Goal: Obtain resource: Download file/media

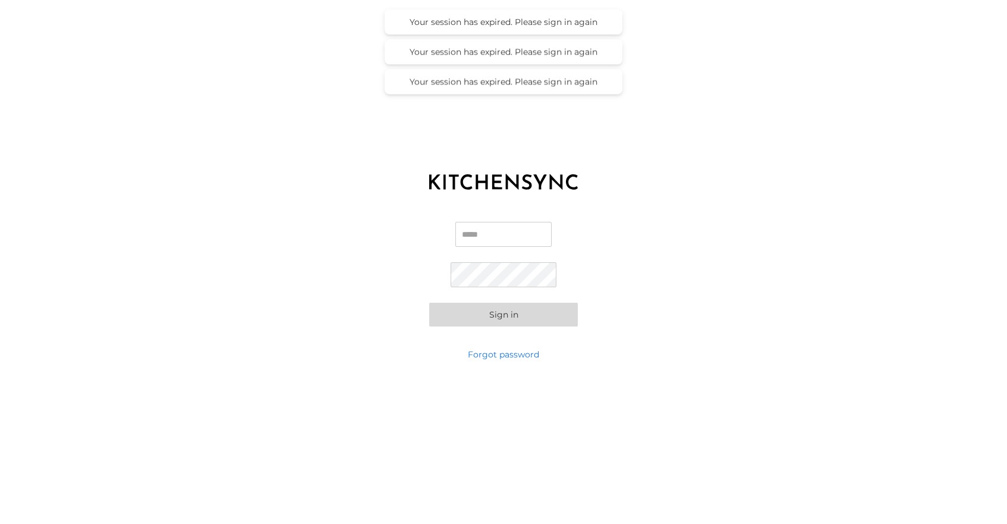
type input "**********"
click at [509, 315] on button "Sign in" at bounding box center [503, 315] width 149 height 24
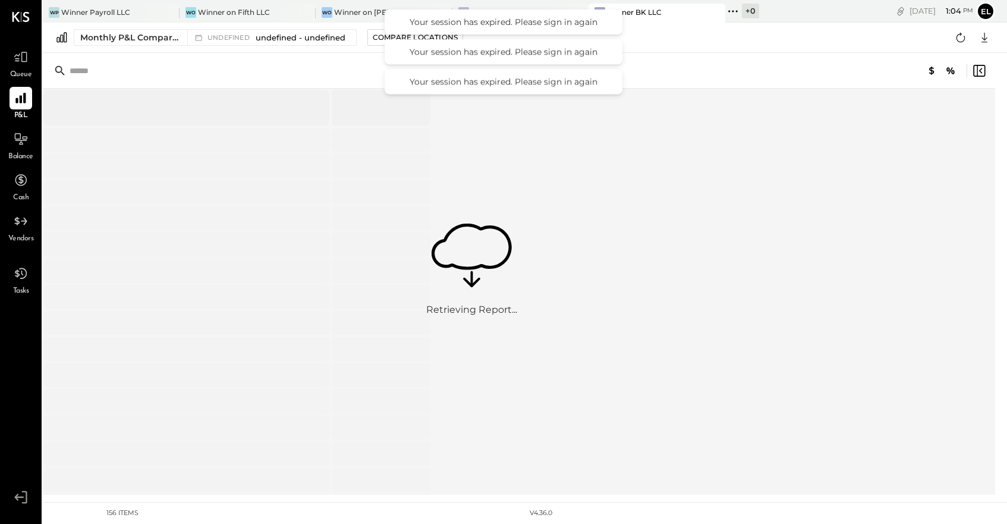
click at [178, 77] on input "text" at bounding box center [163, 70] width 187 height 21
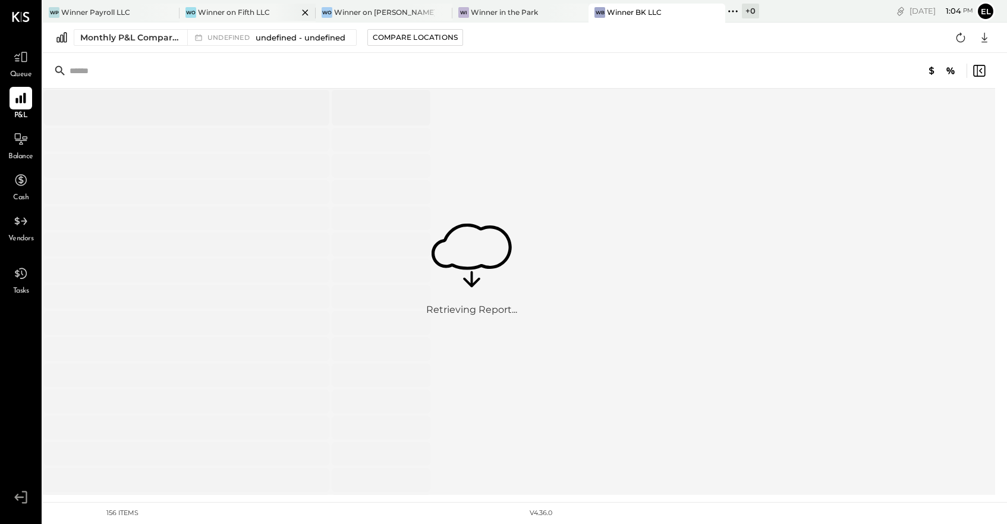
click at [225, 10] on div "Winner on Fifth LLC" at bounding box center [234, 12] width 72 height 10
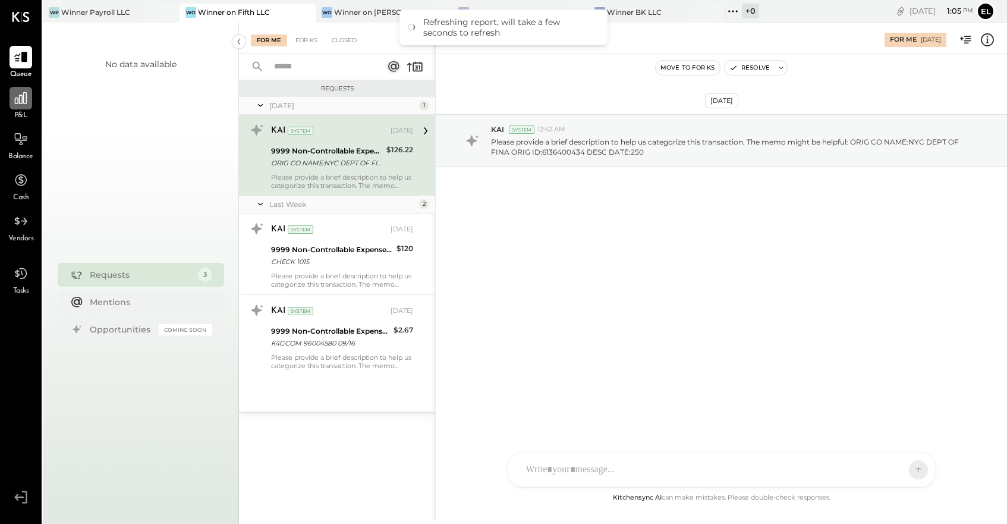
click at [26, 104] on icon at bounding box center [20, 97] width 15 height 15
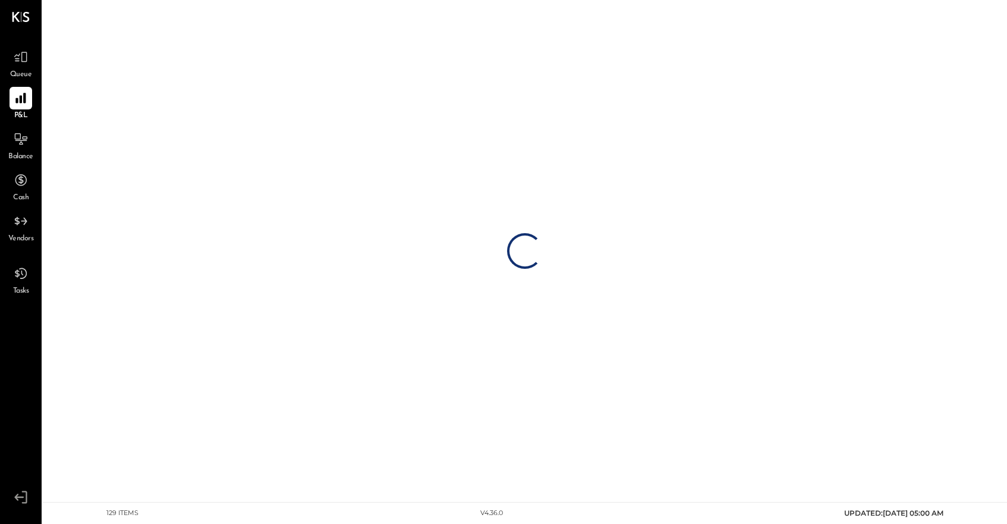
click at [21, 15] on icon at bounding box center [21, 17] width 18 height 10
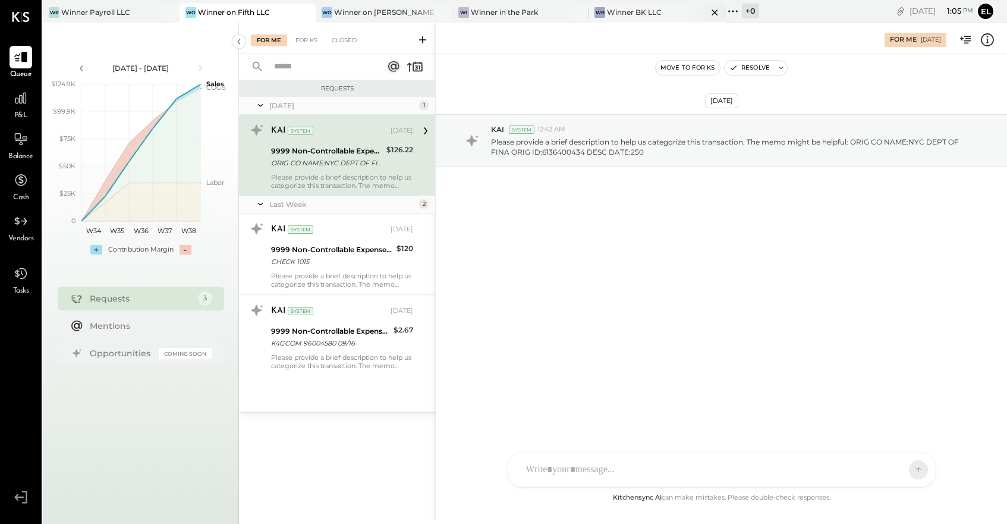
click at [629, 8] on div "Winner BK LLC" at bounding box center [634, 12] width 55 height 10
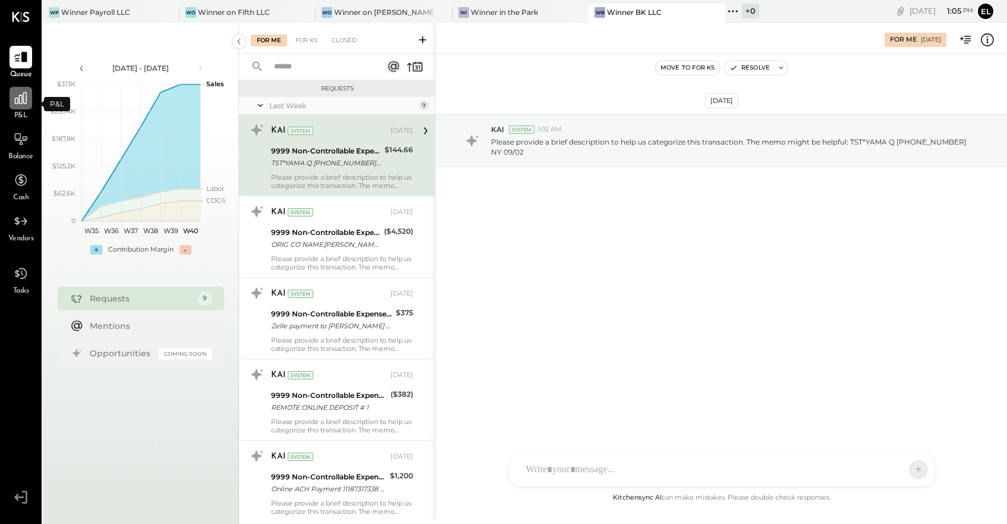
click at [21, 98] on icon at bounding box center [20, 97] width 15 height 15
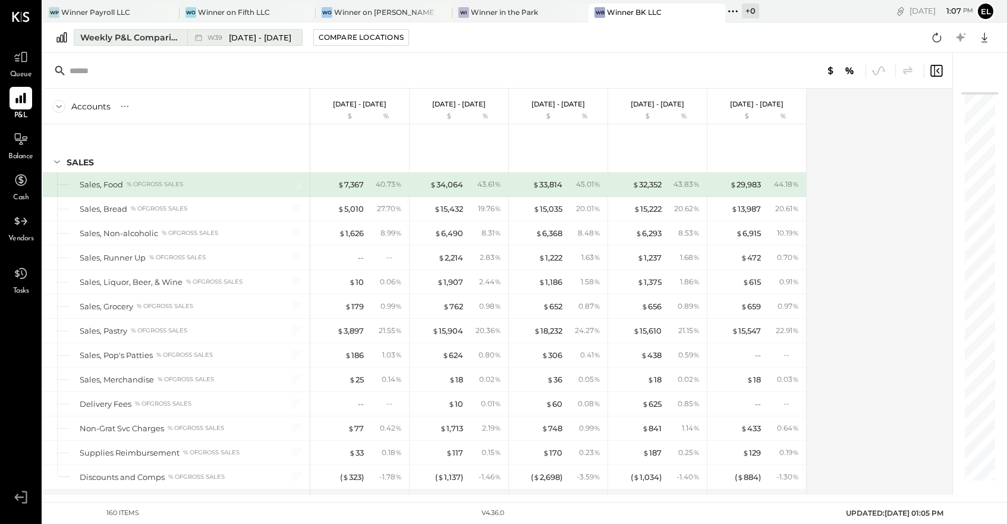
click at [252, 30] on div "W39 [DATE] - [DATE]" at bounding box center [241, 37] width 109 height 15
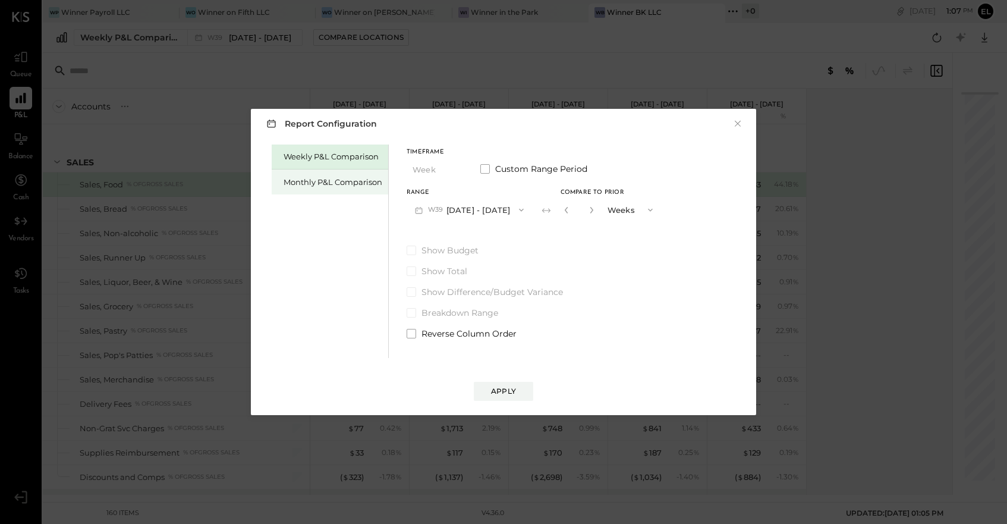
click at [347, 183] on div "Monthly P&L Comparison" at bounding box center [333, 182] width 99 height 11
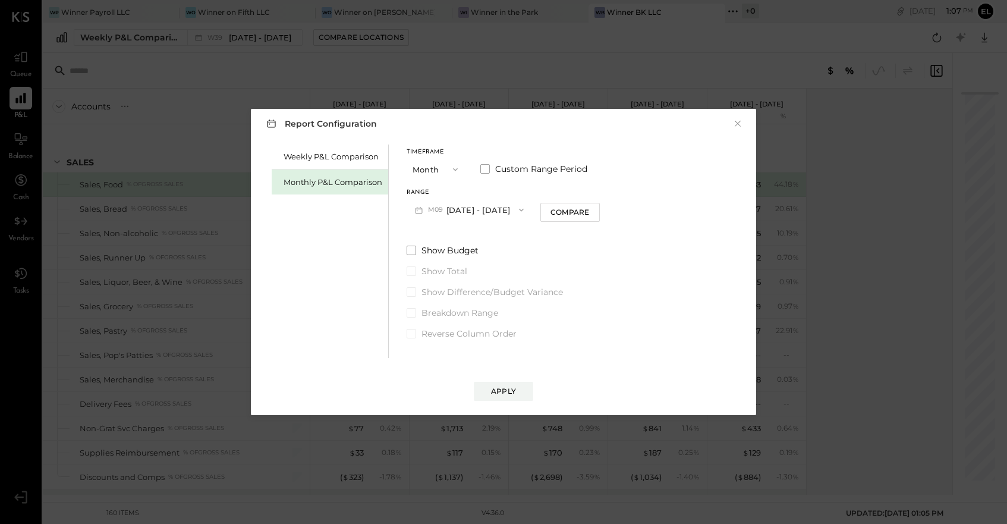
click at [438, 169] on button "Month" at bounding box center [436, 169] width 59 height 22
click at [429, 230] on span "Year" at bounding box center [424, 233] width 16 height 8
click at [526, 209] on span "button" at bounding box center [518, 210] width 15 height 10
click at [505, 237] on div "[DATE] - [DATE]" at bounding box center [475, 236] width 136 height 25
click at [590, 211] on div "Compare" at bounding box center [570, 212] width 39 height 10
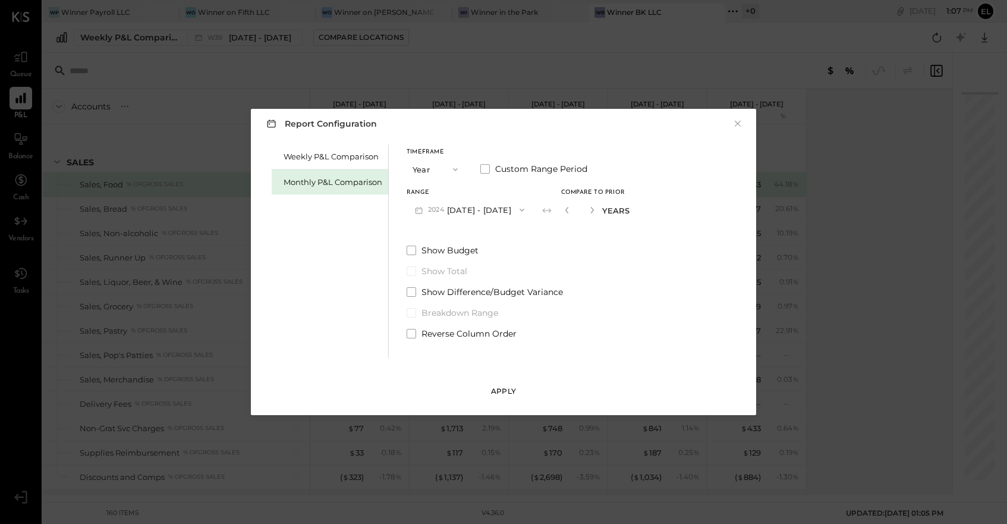
click at [502, 385] on button "Apply" at bounding box center [503, 391] width 59 height 19
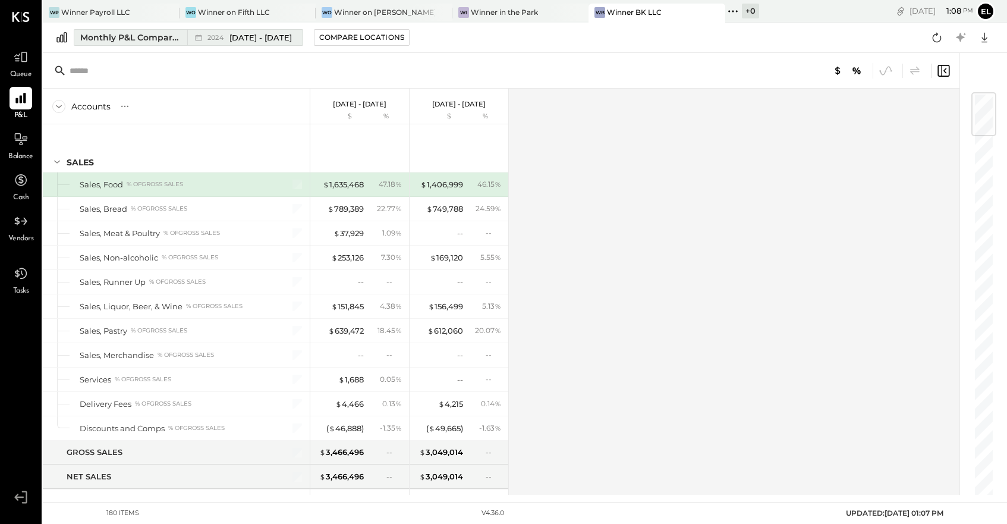
click at [141, 36] on div "Monthly P&L Comparison" at bounding box center [130, 38] width 100 height 12
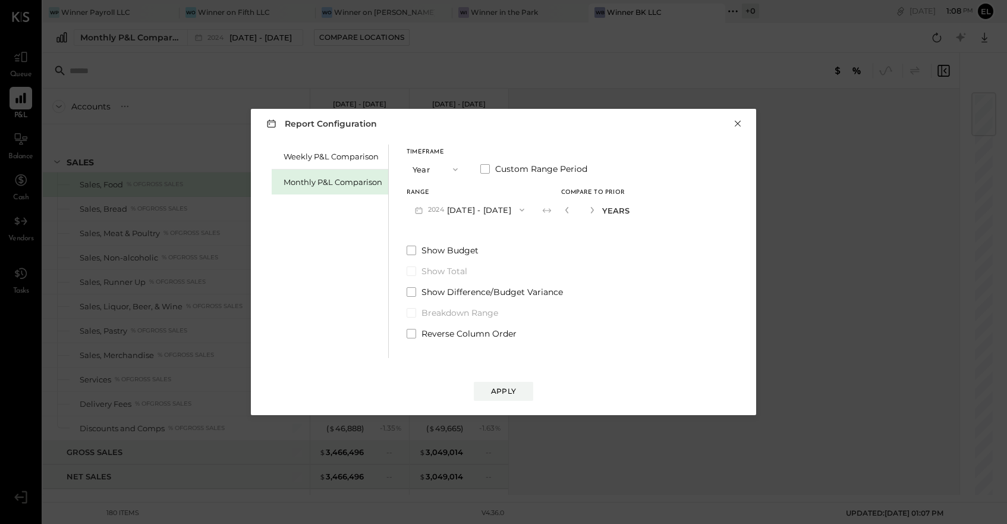
click at [739, 122] on button "×" at bounding box center [738, 124] width 11 height 12
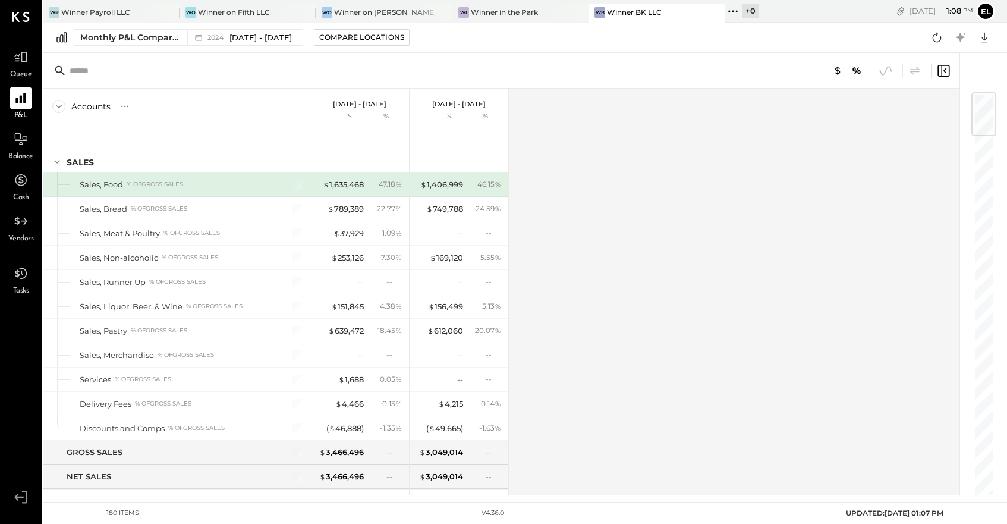
click at [64, 31] on icon at bounding box center [62, 37] width 14 height 13
click at [61, 36] on icon at bounding box center [62, 37] width 14 height 13
click at [18, 99] on icon at bounding box center [20, 97] width 15 height 15
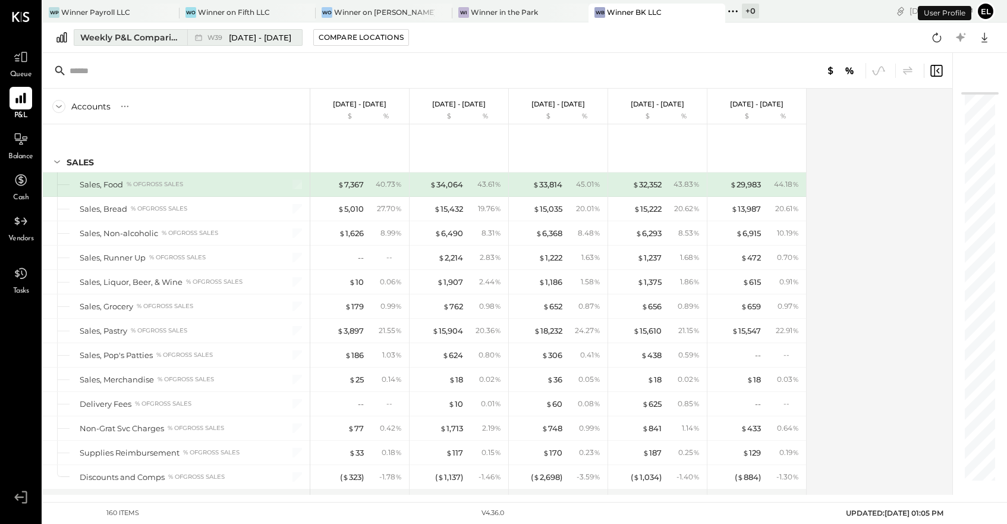
click at [142, 37] on div "Weekly P&L Comparison" at bounding box center [130, 38] width 100 height 12
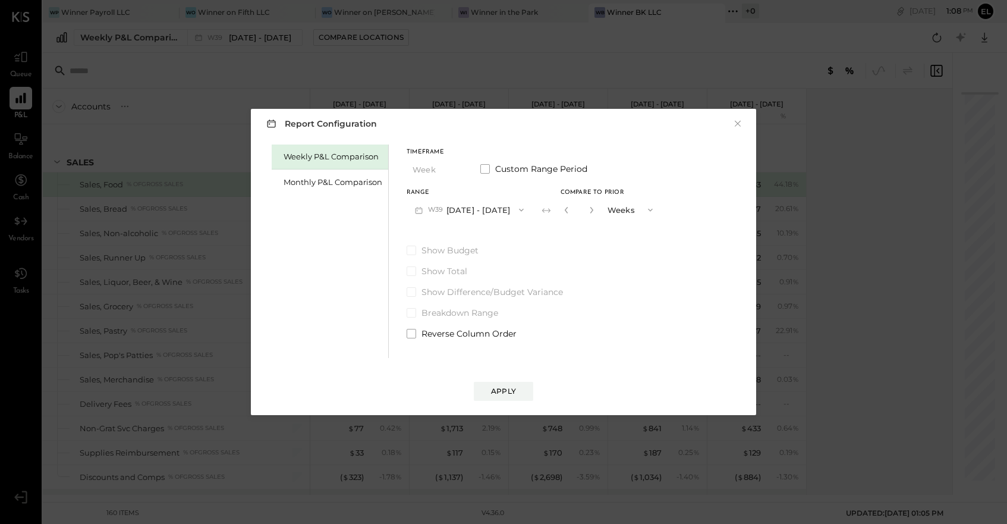
click at [329, 126] on h3 "Report Configuration" at bounding box center [320, 123] width 113 height 15
click at [734, 122] on button "×" at bounding box center [738, 124] width 11 height 12
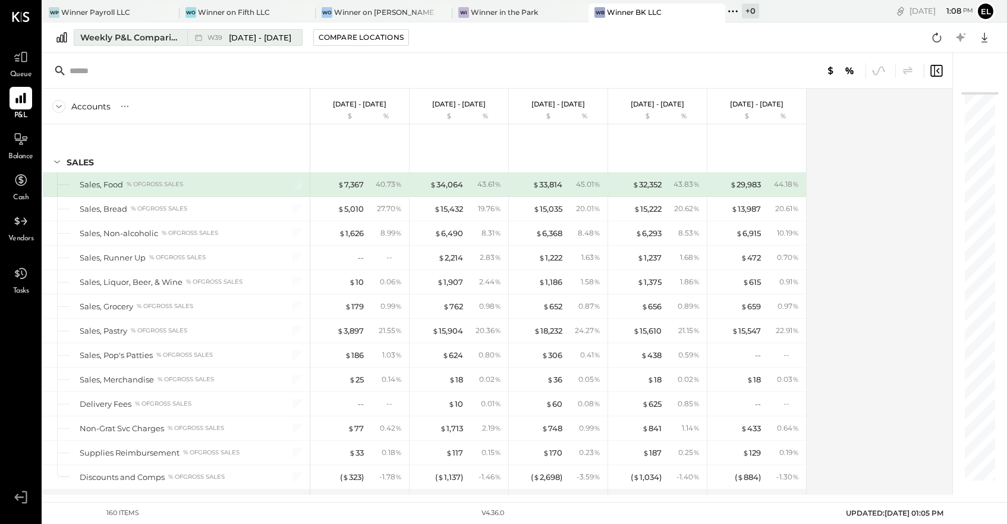
click at [228, 36] on div "W39 [DATE] - [DATE]" at bounding box center [250, 37] width 84 height 11
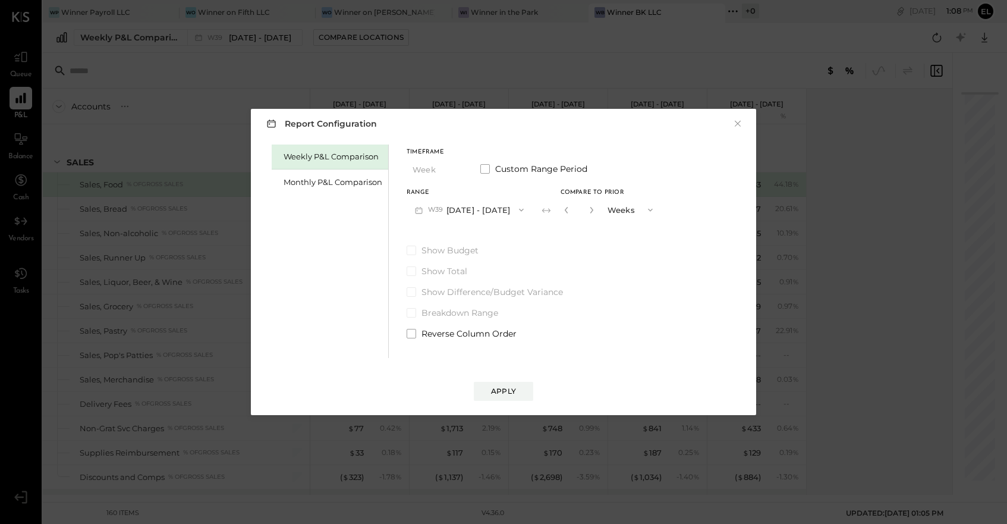
drag, startPoint x: 490, startPoint y: 87, endPoint x: 487, endPoint y: 77, distance: 10.5
click at [487, 77] on div "Report Configuration × Weekly P&L Comparison Monthly P&L Comparison Timeframe W…" at bounding box center [503, 262] width 1007 height 524
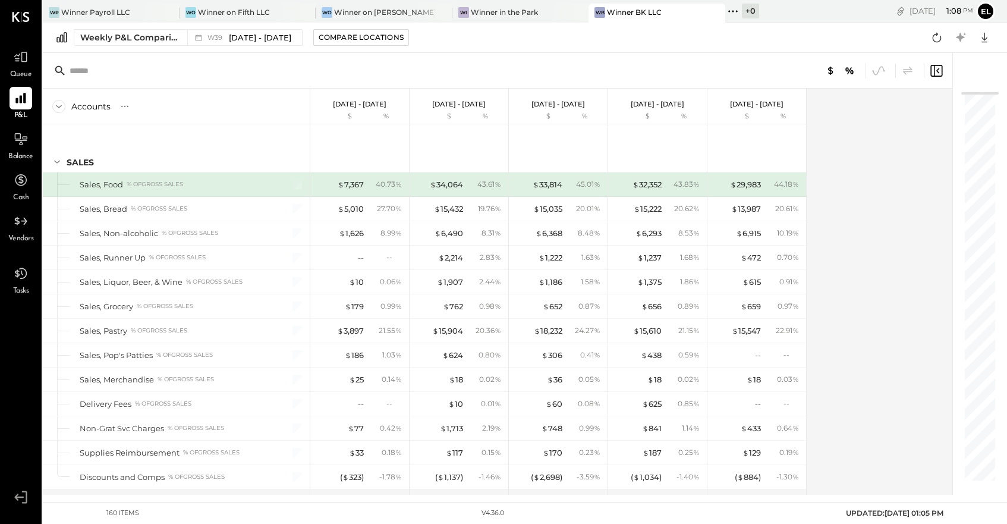
click at [63, 36] on icon at bounding box center [61, 38] width 10 height 10
click at [125, 104] on icon at bounding box center [125, 107] width 12 height 12
click at [164, 106] on icon at bounding box center [164, 106] width 5 height 5
click at [230, 40] on span "[DATE] - [DATE]" at bounding box center [260, 37] width 62 height 11
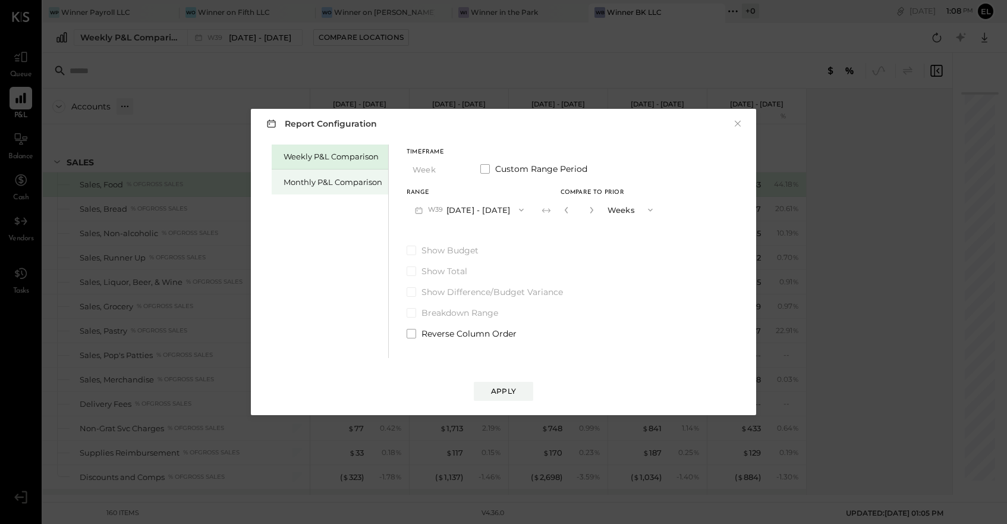
click at [346, 181] on div "Monthly P&L Comparison" at bounding box center [333, 182] width 99 height 11
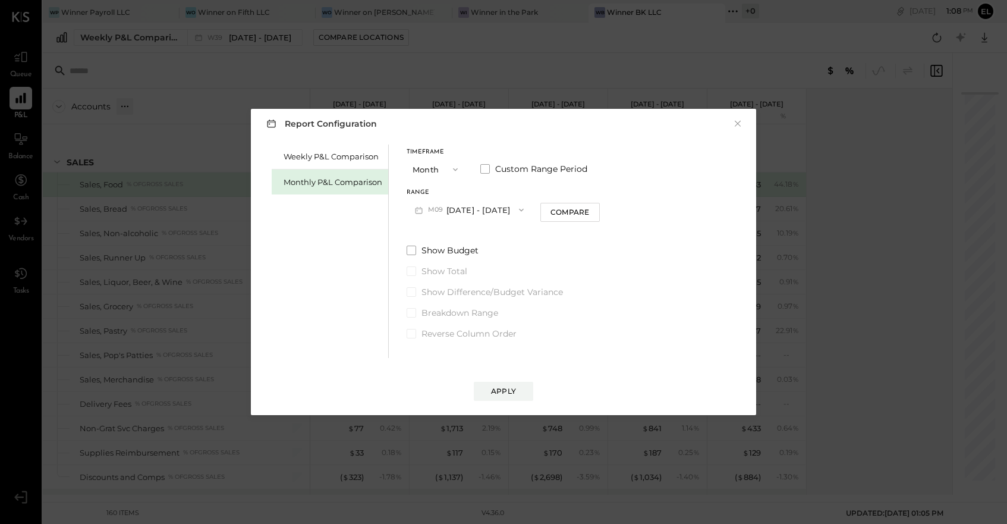
click at [438, 163] on button "Month" at bounding box center [436, 169] width 59 height 22
click at [435, 231] on div "Year" at bounding box center [436, 232] width 58 height 21
click at [526, 209] on icon "button" at bounding box center [522, 210] width 10 height 10
click at [505, 234] on div "[DATE] - [DATE]" at bounding box center [475, 236] width 136 height 25
click at [504, 389] on div "Apply" at bounding box center [503, 391] width 25 height 10
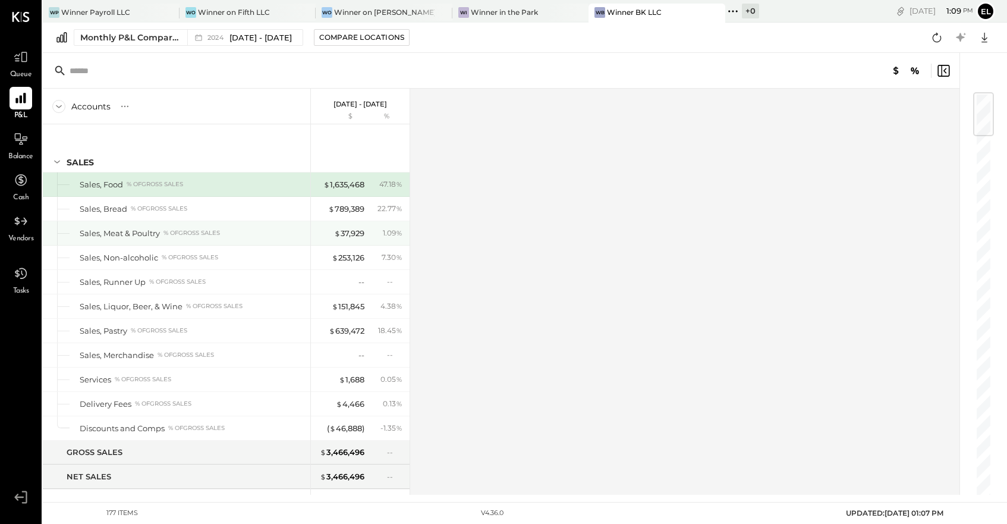
click at [335, 244] on div "$ 37,929 1.09 %" at bounding box center [361, 233] width 89 height 24
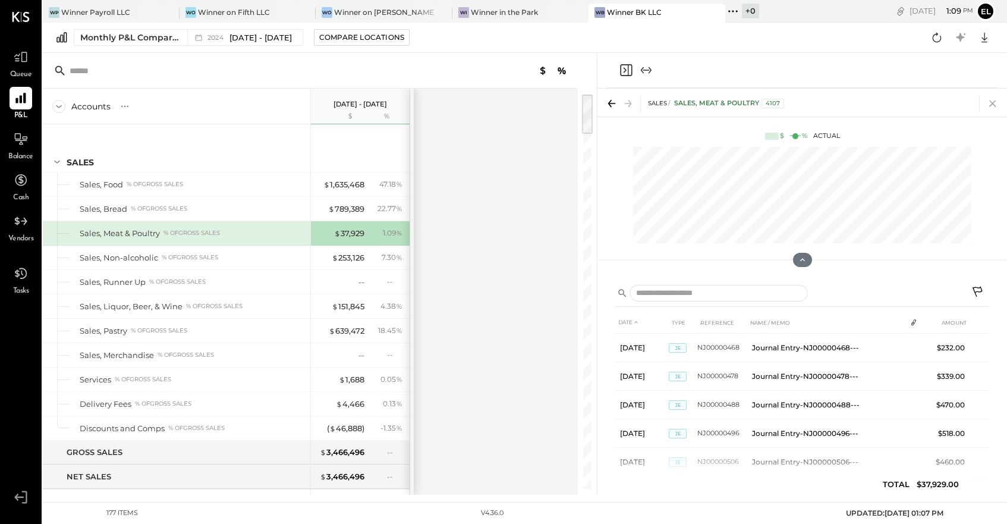
click at [993, 102] on icon at bounding box center [993, 104] width 7 height 7
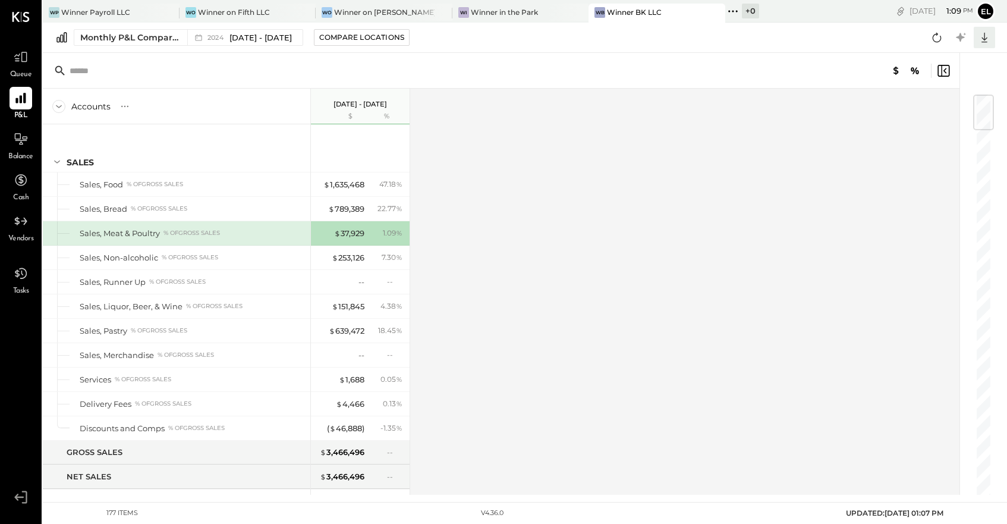
click at [987, 42] on icon at bounding box center [985, 38] width 6 height 10
click at [927, 102] on div "Excel" at bounding box center [947, 107] width 95 height 25
click at [747, 161] on div "Accounts S % GL [DATE] - [DATE] $ % SALES Sales, Food % of GROSS SALES Sales, B…" at bounding box center [502, 292] width 919 height 406
click at [513, 15] on div "Winner in the Park" at bounding box center [504, 12] width 67 height 10
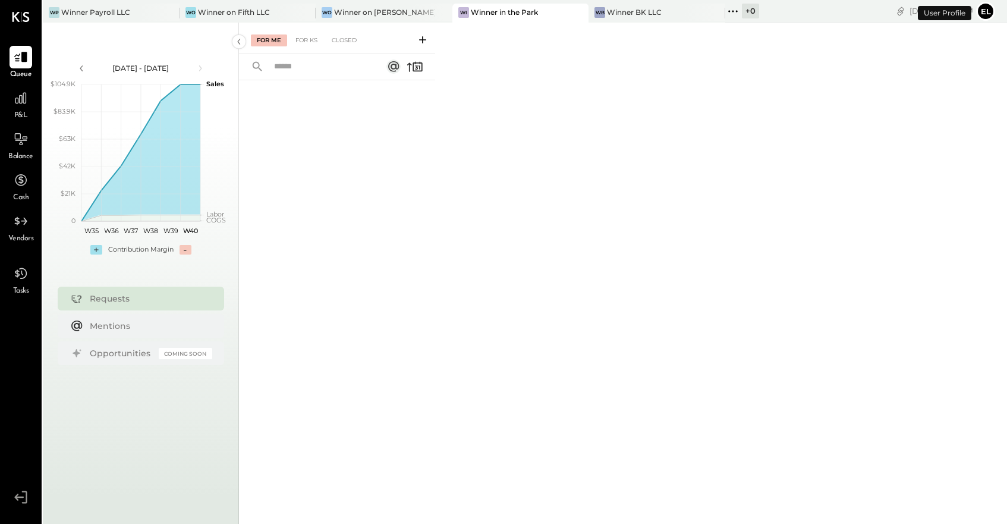
click at [14, 111] on span "P&L" at bounding box center [21, 116] width 14 height 11
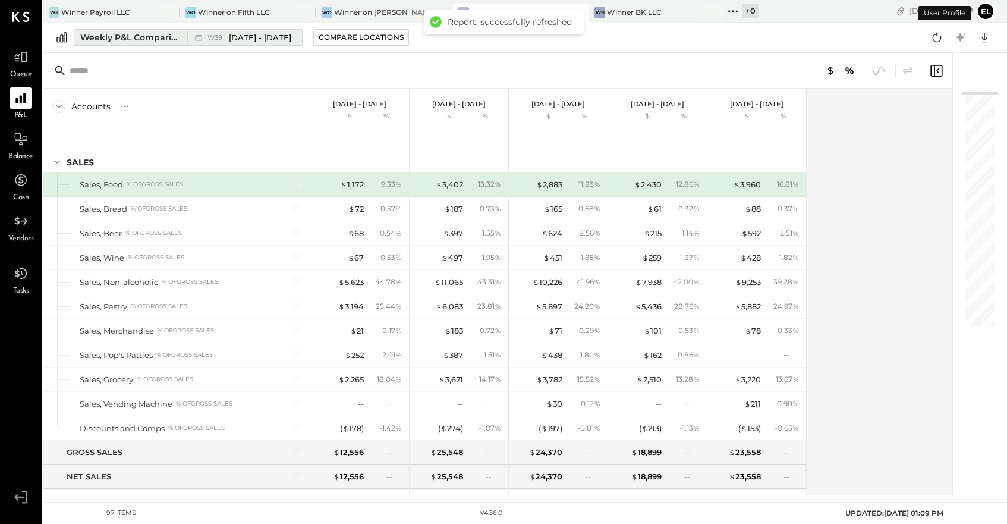
click at [134, 35] on div "Weekly P&L Comparison" at bounding box center [130, 38] width 100 height 12
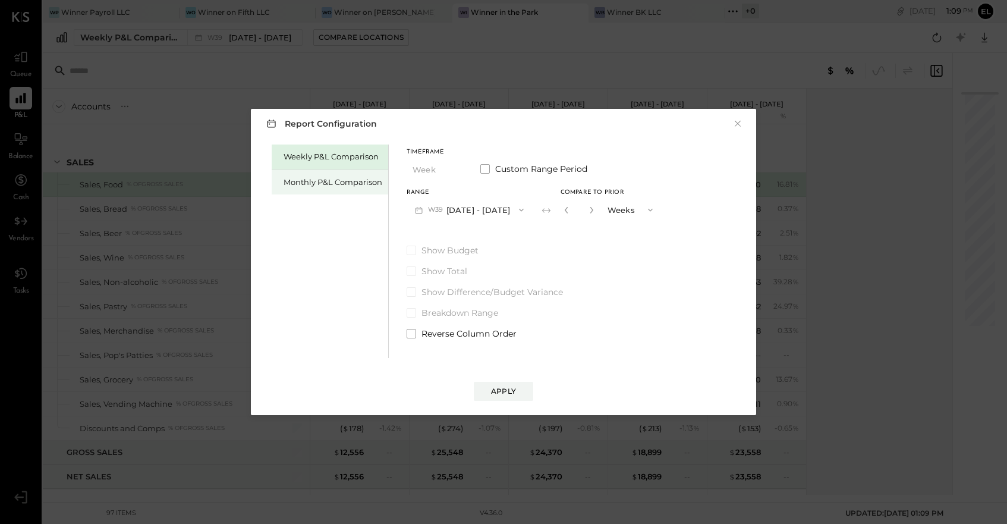
click at [321, 187] on div "Monthly P&L Comparison" at bounding box center [333, 182] width 99 height 11
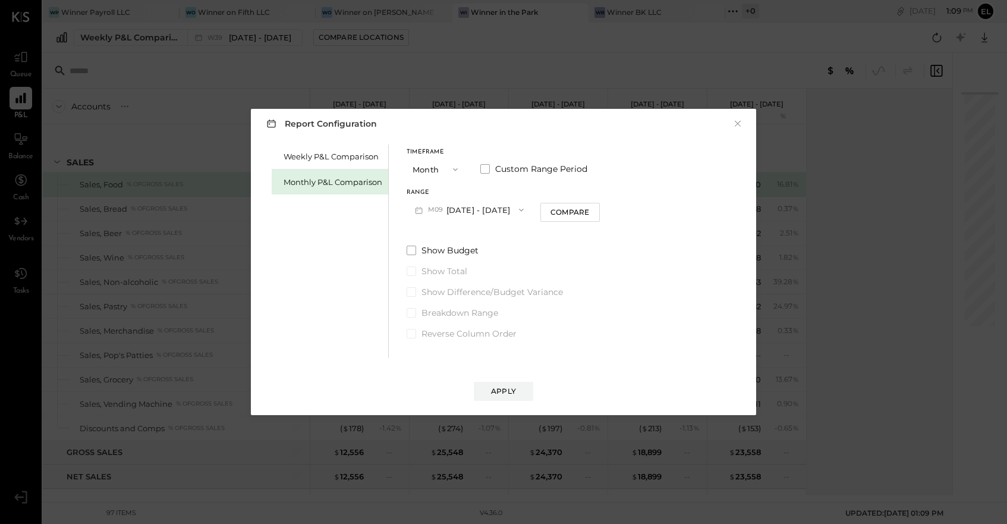
click at [451, 171] on icon "button" at bounding box center [456, 170] width 10 height 10
click at [439, 215] on div "YTD" at bounding box center [436, 211] width 58 height 21
click at [432, 167] on button "YTD" at bounding box center [436, 169] width 59 height 22
click at [434, 233] on div "Year" at bounding box center [436, 232] width 58 height 21
click at [473, 206] on button "[DATE] - [DATE]" at bounding box center [469, 210] width 125 height 22
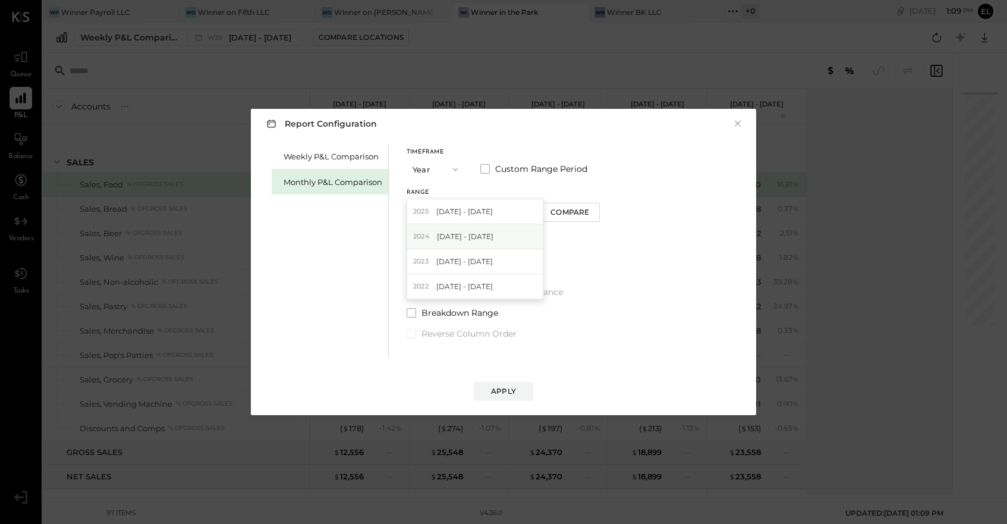
click at [472, 234] on span "[DATE] - [DATE]" at bounding box center [465, 236] width 56 height 10
click at [505, 391] on div "Apply" at bounding box center [503, 391] width 25 height 10
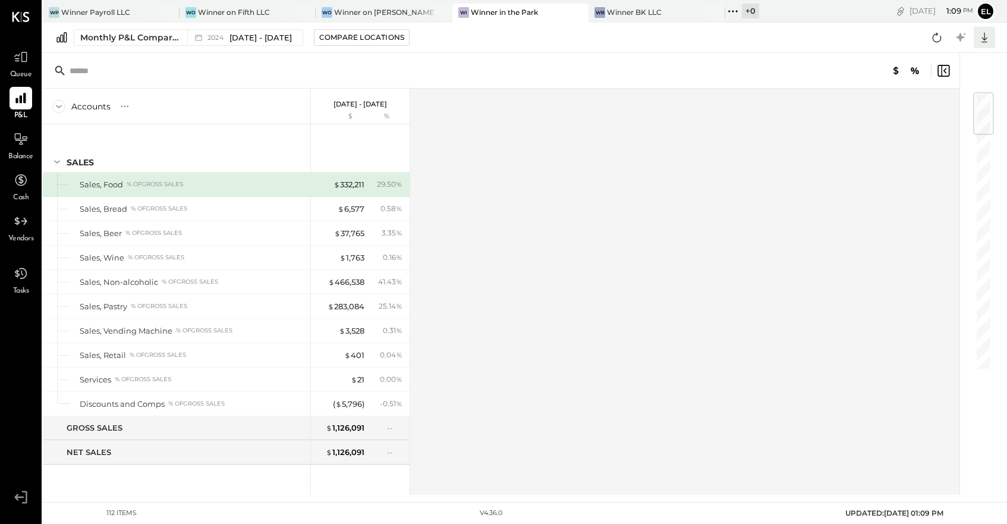
click at [985, 36] on icon at bounding box center [985, 38] width 6 height 10
click at [936, 105] on div "Excel" at bounding box center [947, 107] width 95 height 25
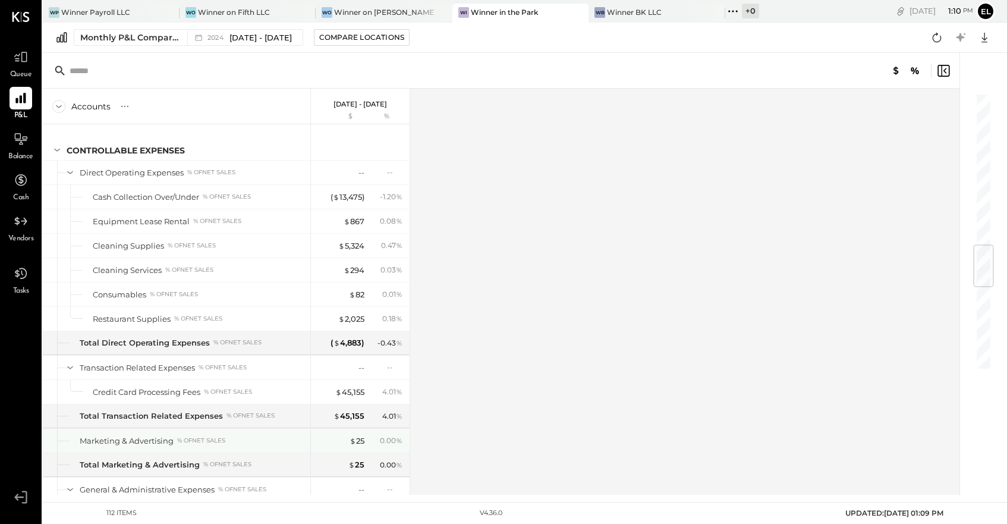
scroll to position [2019, 0]
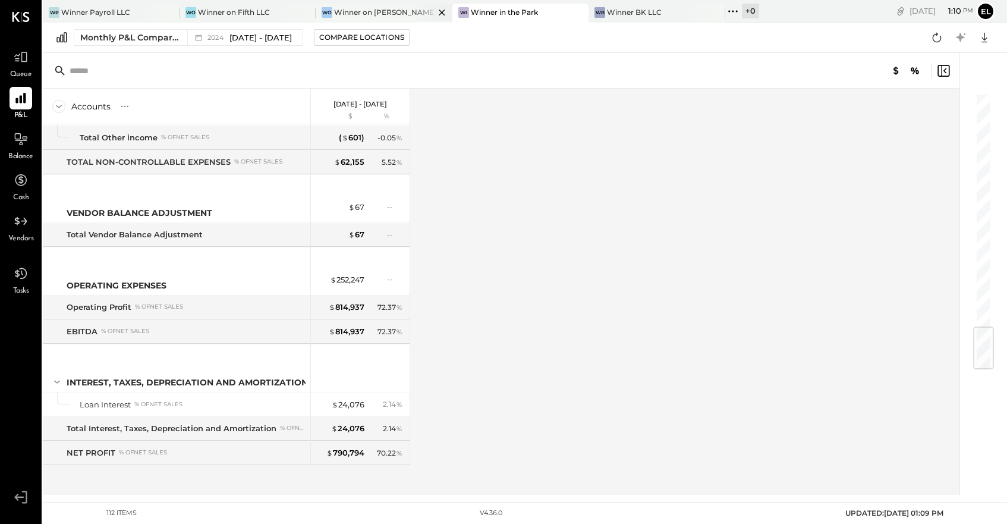
click at [372, 13] on div "Winner on [PERSON_NAME]" at bounding box center [384, 12] width 101 height 10
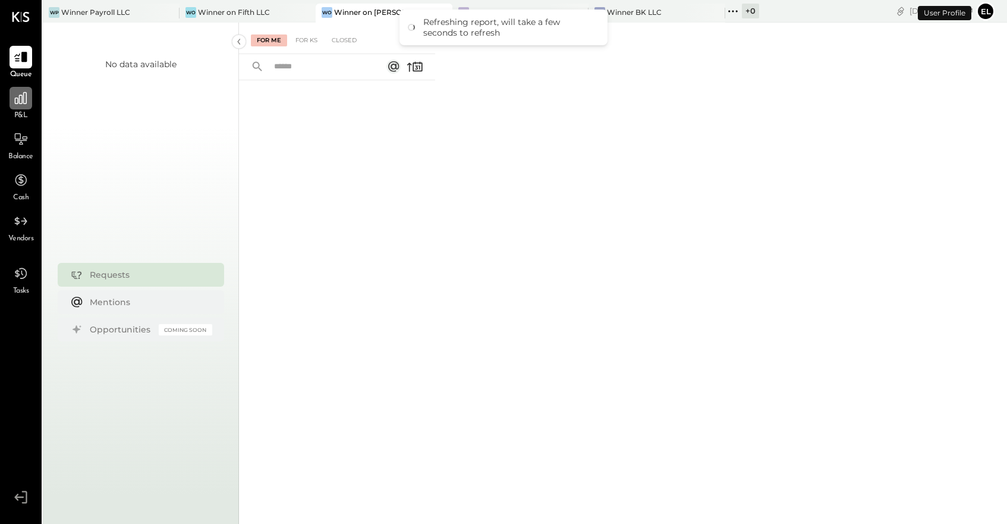
click at [17, 103] on icon at bounding box center [21, 98] width 12 height 12
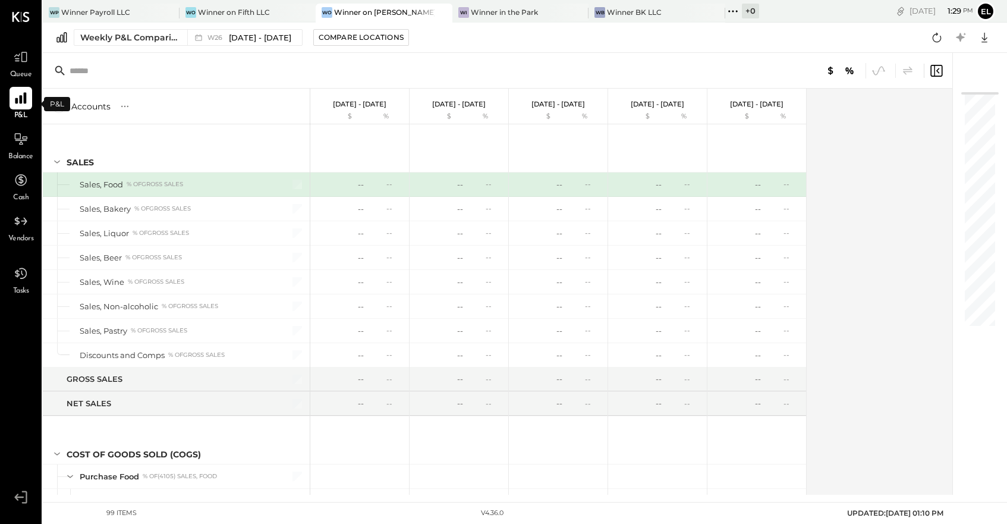
click at [18, 98] on icon at bounding box center [20, 97] width 15 height 15
click at [124, 36] on div "Weekly P&L Comparison" at bounding box center [130, 38] width 100 height 12
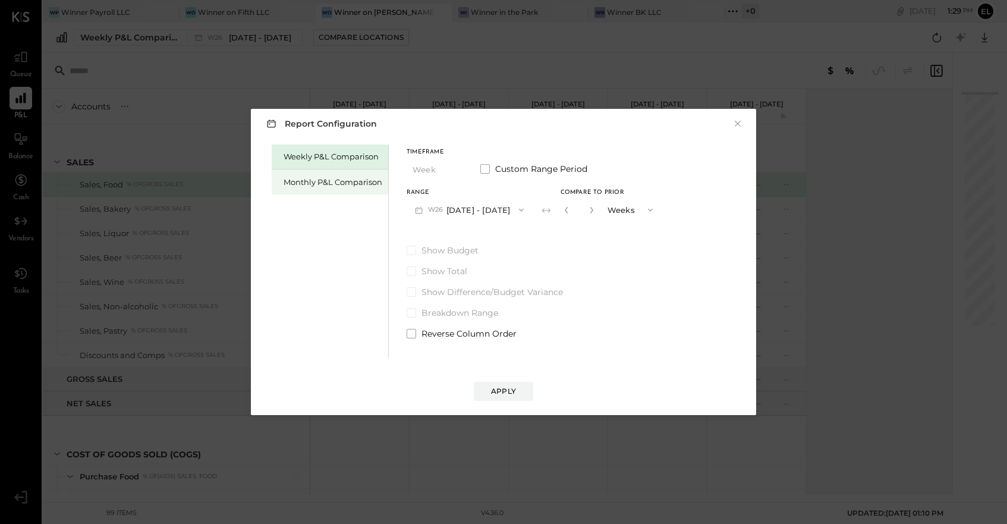
click at [318, 182] on div "Monthly P&L Comparison" at bounding box center [333, 182] width 99 height 11
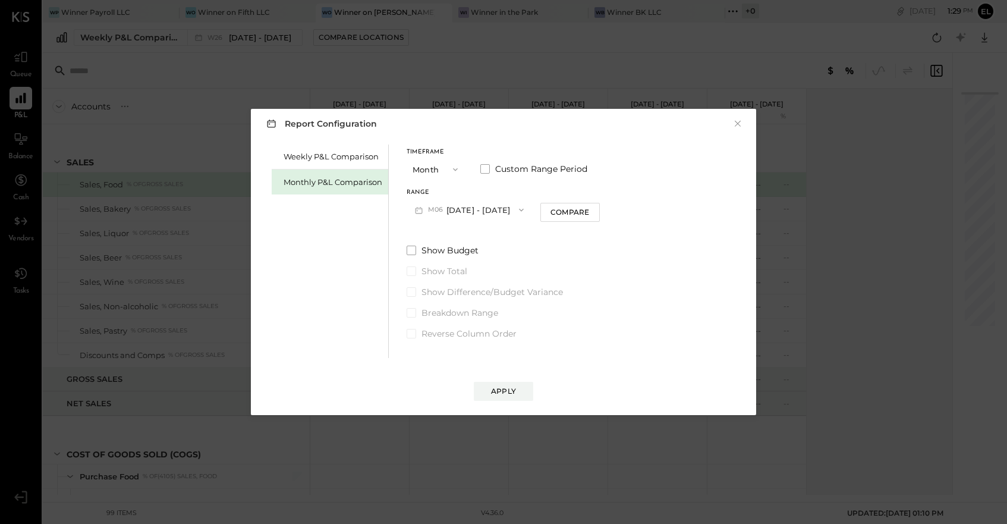
click at [437, 169] on button "Month" at bounding box center [436, 169] width 59 height 22
click at [432, 231] on span "Year" at bounding box center [424, 233] width 16 height 8
click at [465, 206] on button "[DATE] - [DATE]" at bounding box center [469, 210] width 125 height 22
click at [466, 233] on span "[DATE] - [DATE]" at bounding box center [465, 236] width 56 height 10
click at [505, 388] on div "Apply" at bounding box center [503, 391] width 25 height 10
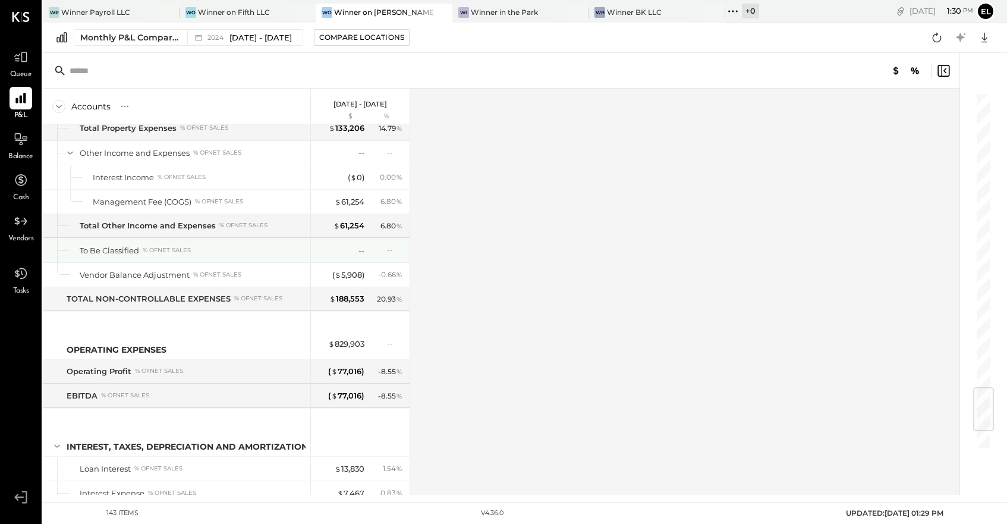
scroll to position [2654, 0]
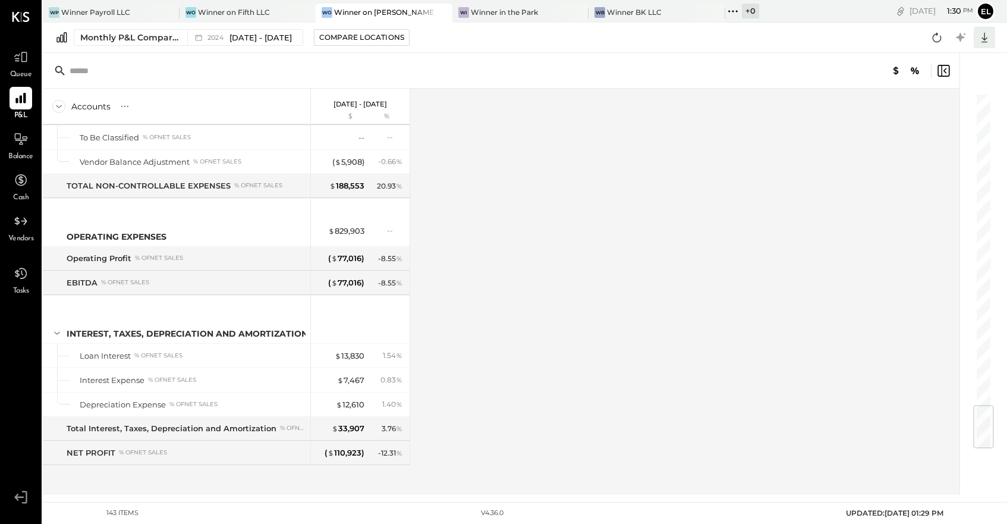
click at [985, 39] on icon at bounding box center [985, 38] width 6 height 10
click at [934, 105] on div "Excel" at bounding box center [947, 107] width 95 height 25
click at [233, 10] on div "Winner on Fifth LLC" at bounding box center [234, 12] width 72 height 10
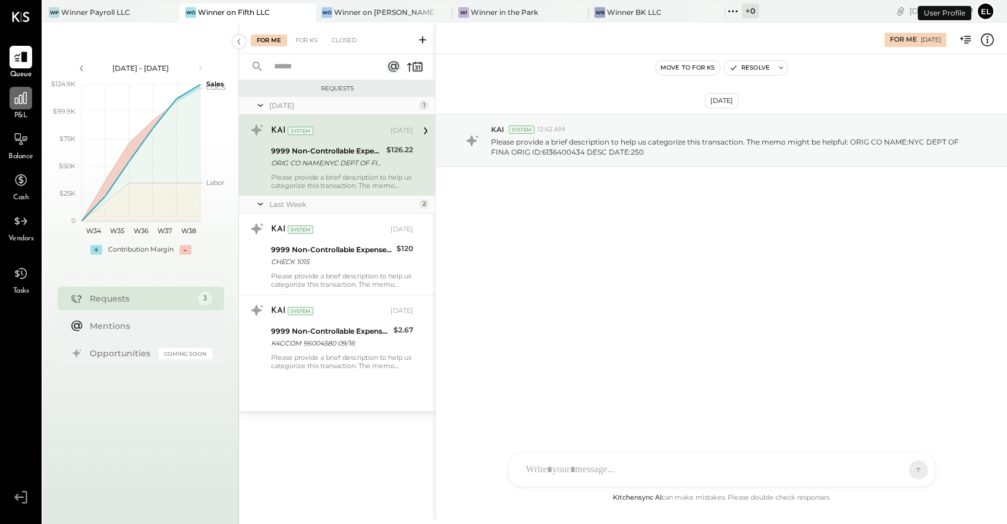
click at [24, 104] on icon at bounding box center [20, 97] width 15 height 15
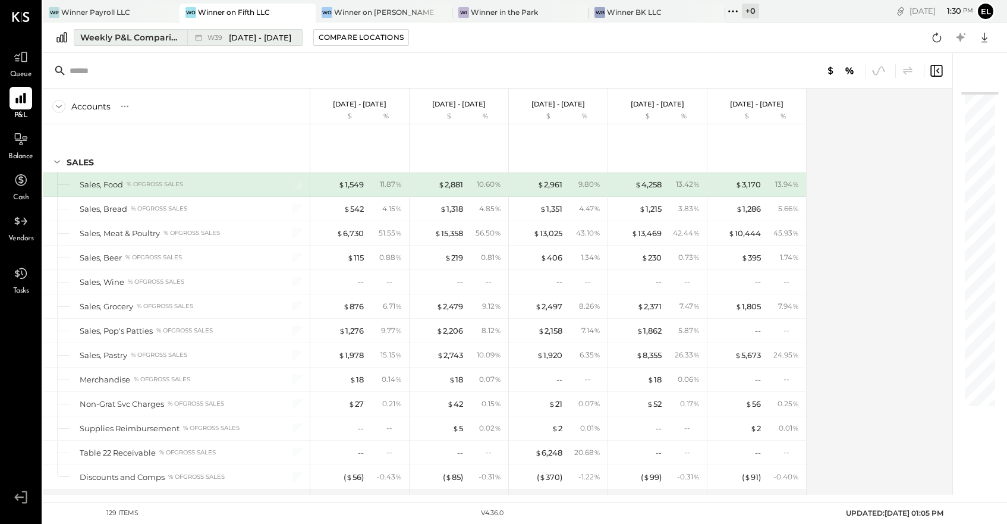
click at [219, 37] on span "W39" at bounding box center [217, 37] width 18 height 7
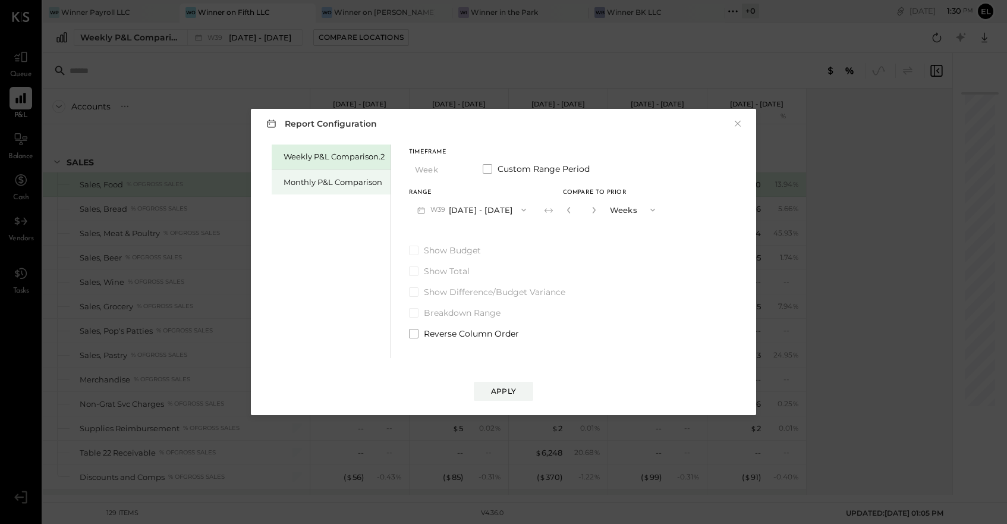
click at [324, 184] on div "Monthly P&L Comparison" at bounding box center [334, 182] width 101 height 11
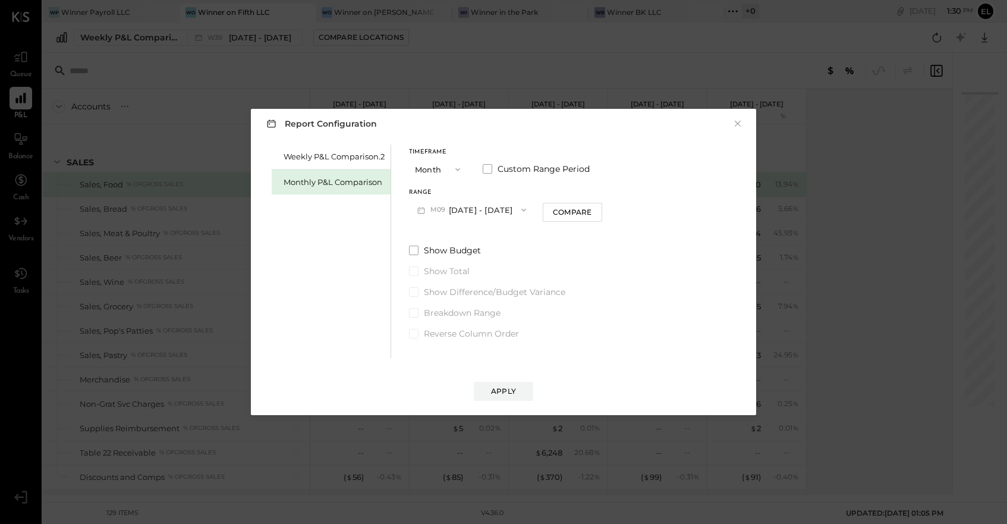
click at [443, 171] on button "Month" at bounding box center [438, 169] width 59 height 22
click at [441, 233] on div "Year" at bounding box center [439, 232] width 58 height 21
click at [517, 208] on button "[DATE] - [DATE]" at bounding box center [471, 210] width 125 height 22
click at [488, 233] on span "[DATE] - [DATE]" at bounding box center [467, 236] width 56 height 10
click at [506, 393] on div "Apply" at bounding box center [503, 391] width 25 height 10
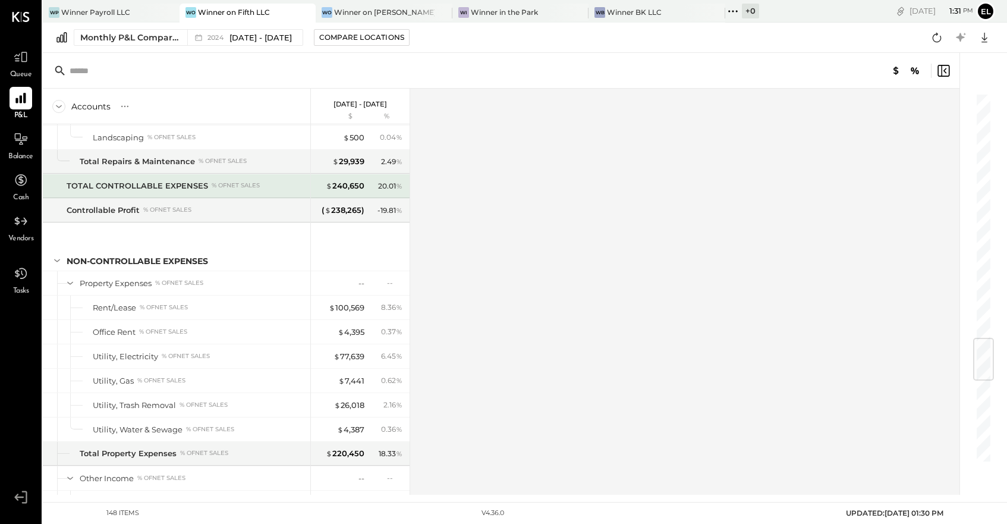
scroll to position [2822, 0]
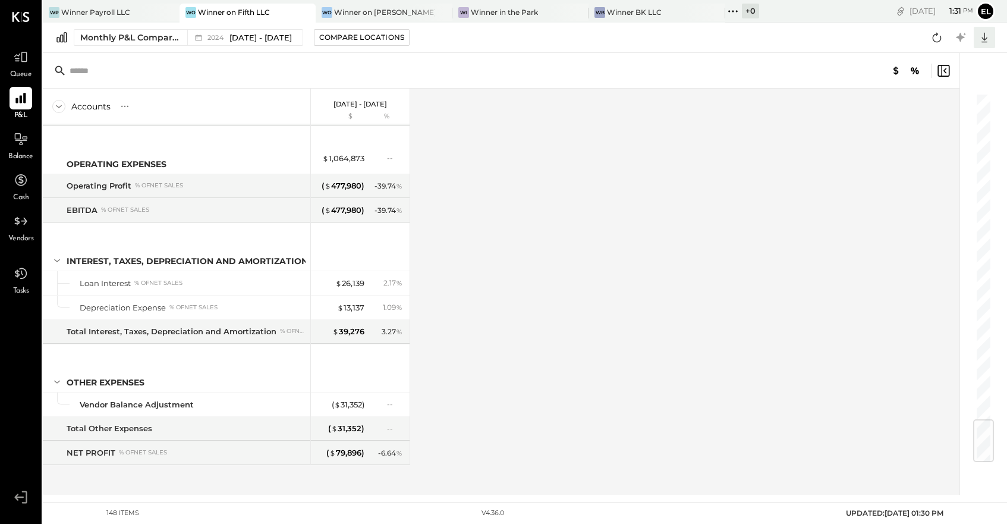
click at [987, 37] on icon at bounding box center [985, 38] width 6 height 10
click at [929, 109] on div "Excel" at bounding box center [947, 107] width 95 height 25
click at [120, 15] on div "Winner Payroll LLC" at bounding box center [95, 12] width 69 height 10
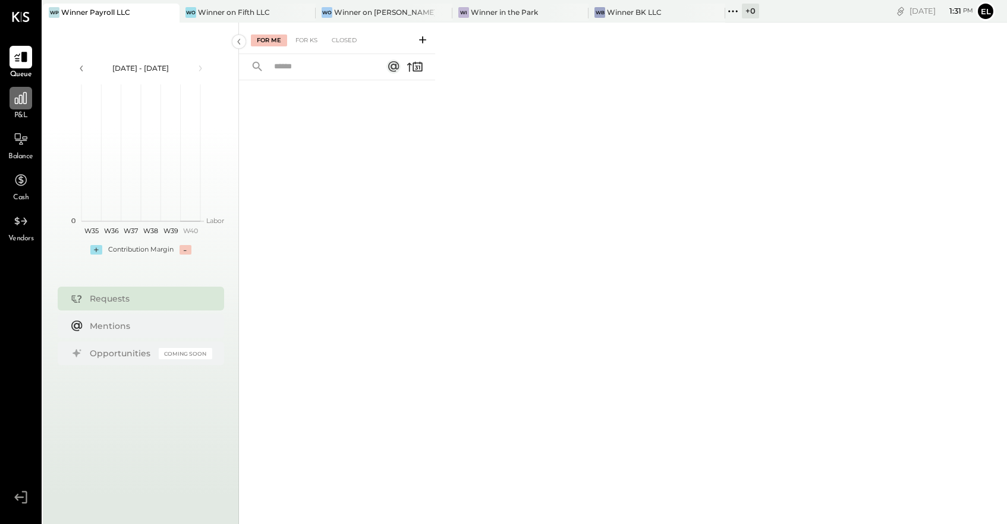
click at [23, 107] on div at bounding box center [21, 98] width 23 height 23
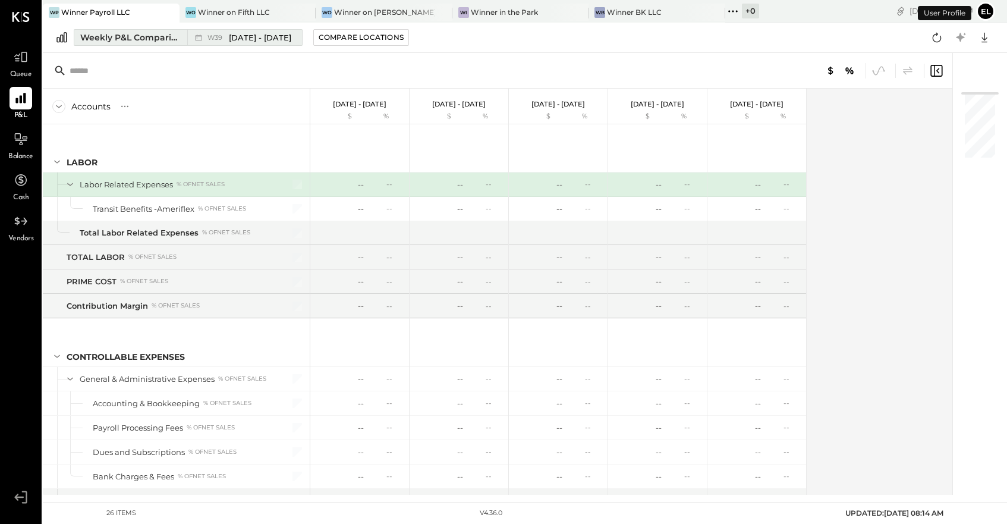
click at [158, 34] on div "Weekly P&L Comparison" at bounding box center [130, 38] width 100 height 12
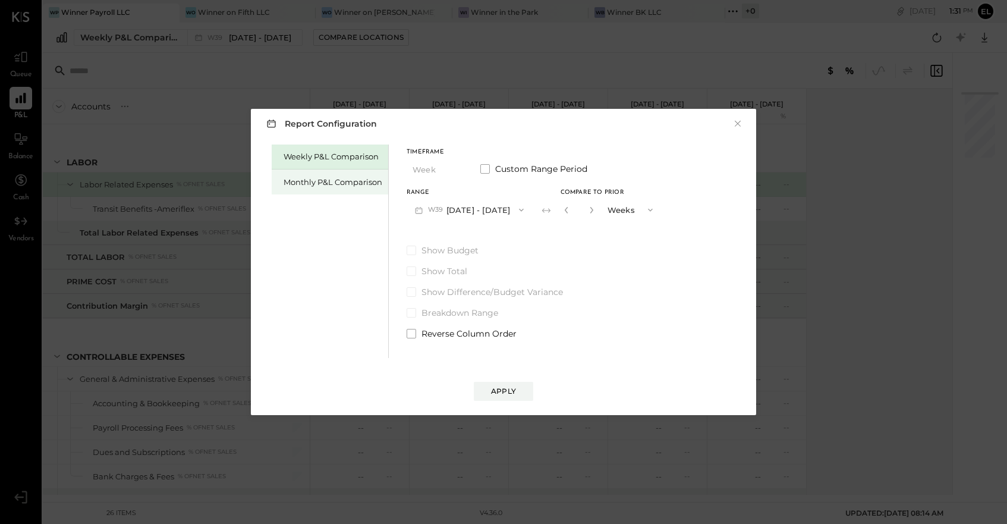
click at [297, 180] on div "Monthly P&L Comparison" at bounding box center [333, 182] width 99 height 11
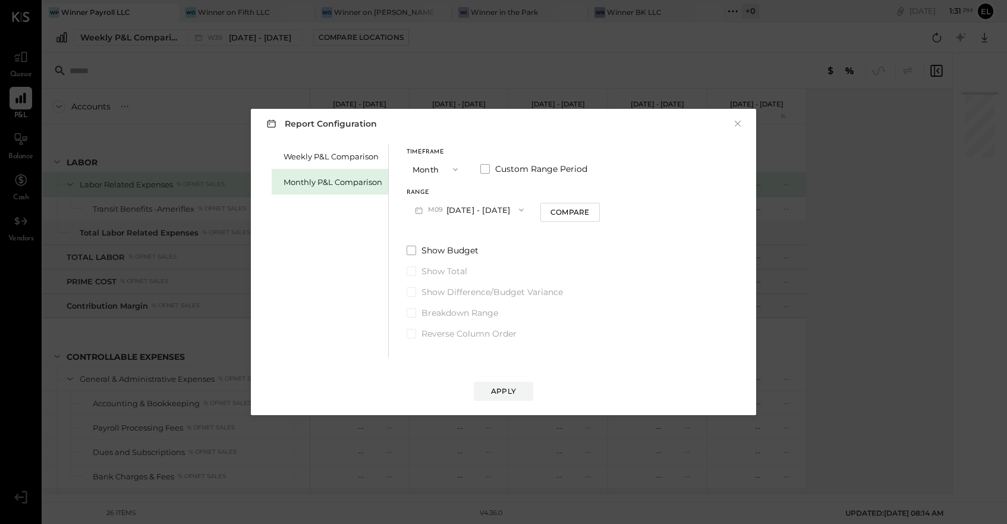
click at [454, 168] on icon "button" at bounding box center [456, 170] width 10 height 10
click at [431, 227] on div "Year" at bounding box center [436, 232] width 58 height 21
click at [466, 211] on button "[DATE] - [DATE]" at bounding box center [469, 210] width 125 height 22
click at [463, 233] on span "[DATE] - [DATE]" at bounding box center [465, 236] width 56 height 10
click at [503, 390] on div "Apply" at bounding box center [503, 391] width 25 height 10
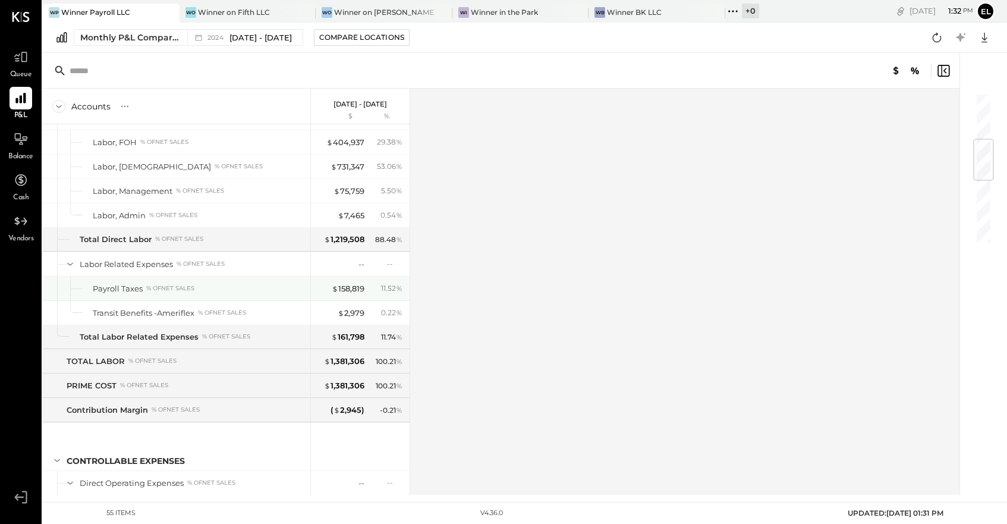
scroll to position [971, 0]
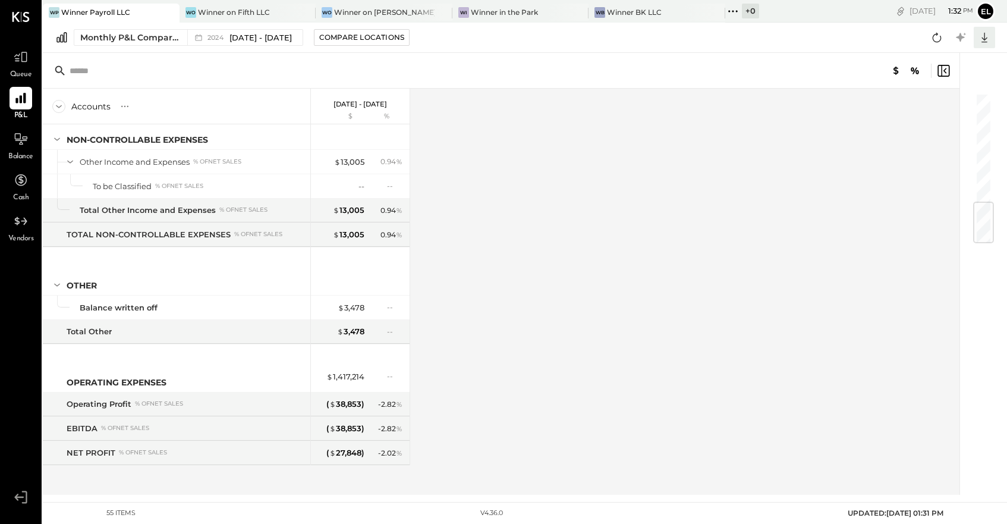
click at [987, 39] on icon at bounding box center [984, 37] width 15 height 15
click at [948, 101] on div "Excel" at bounding box center [947, 107] width 95 height 25
